Goal: Task Accomplishment & Management: Complete application form

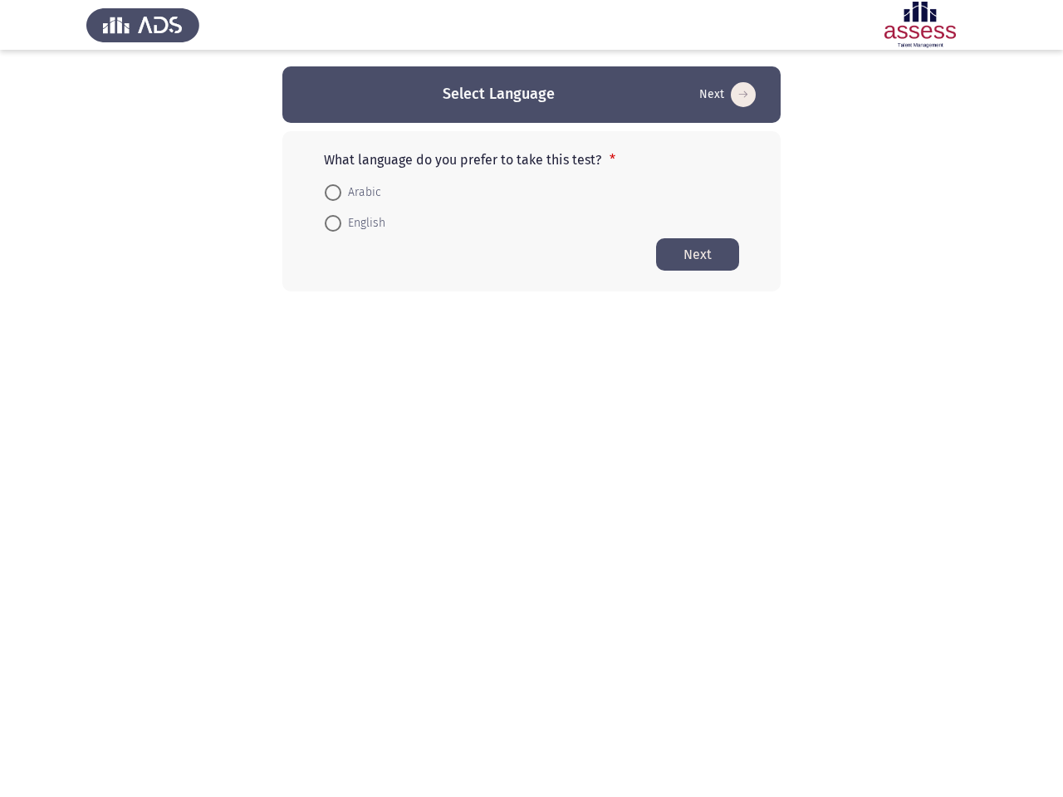
click at [531, 179] on form "Arabic English" at bounding box center [531, 207] width 415 height 62
click at [726, 95] on button "Next" at bounding box center [727, 94] width 66 height 27
click at [352, 193] on span "Arabic" at bounding box center [361, 193] width 40 height 20
click at [341, 193] on input "Arabic" at bounding box center [333, 192] width 17 height 17
radio input "true"
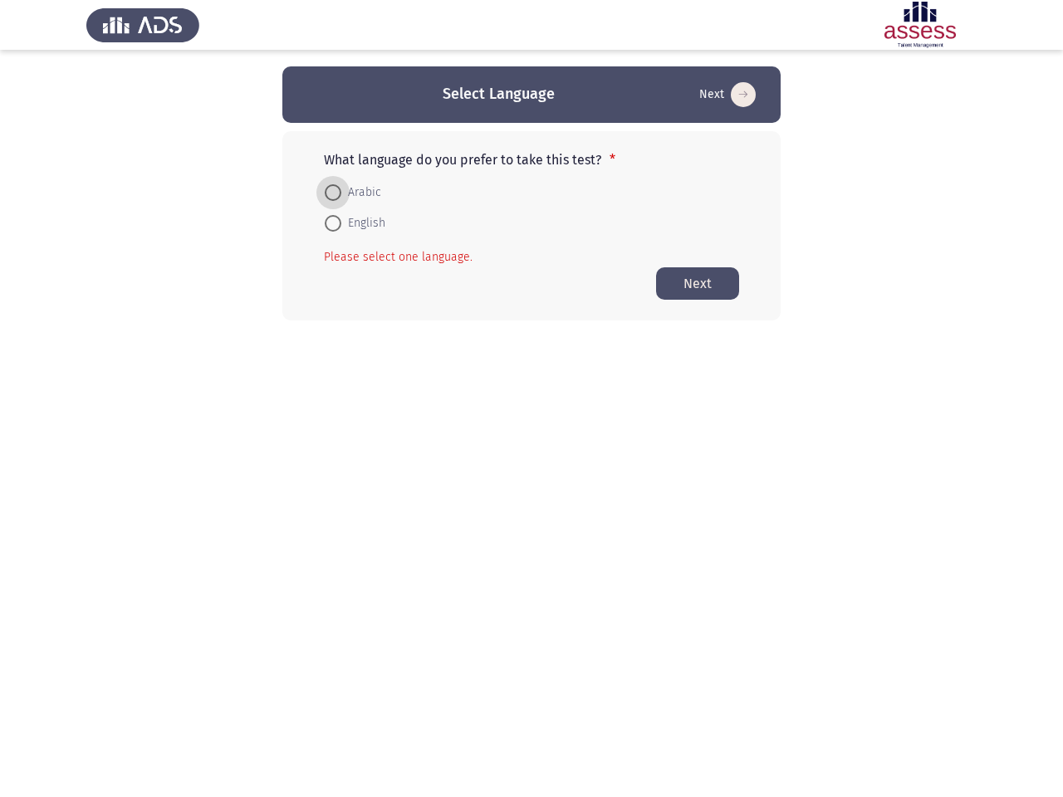
click at [355, 223] on span "English" at bounding box center [363, 223] width 44 height 20
click at [341, 223] on input "English" at bounding box center [333, 223] width 17 height 17
radio input "true"
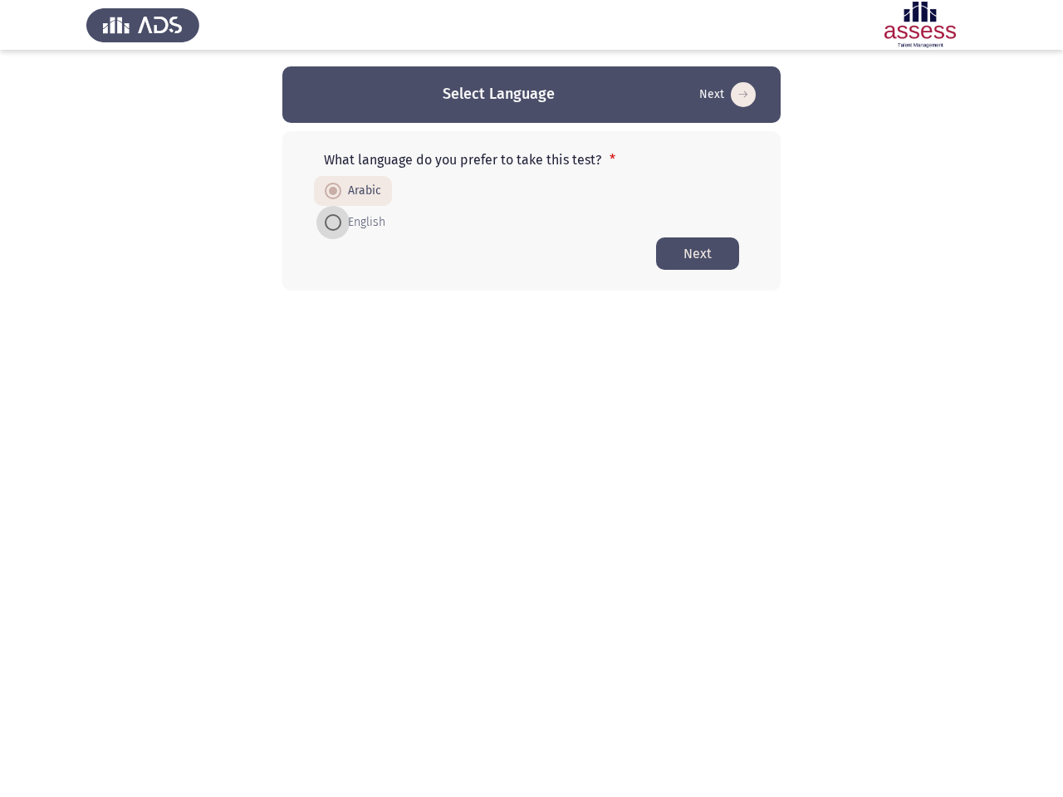
click at [698, 254] on button "Next" at bounding box center [697, 253] width 83 height 32
